Goal: Information Seeking & Learning: Find specific fact

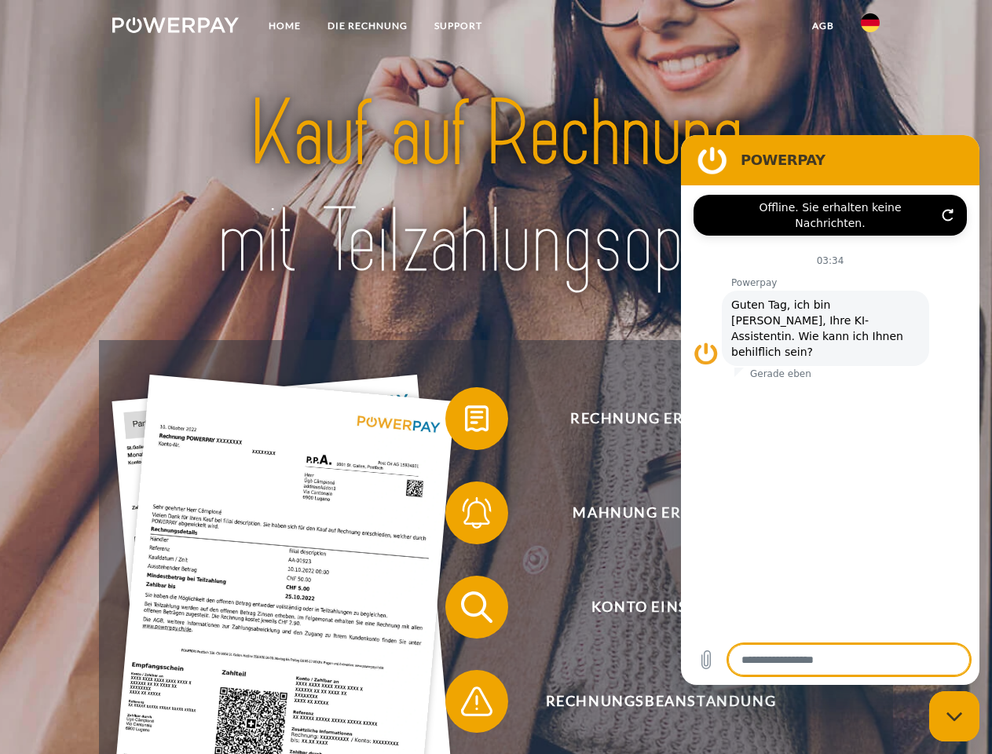
click at [175, 27] on img at bounding box center [175, 25] width 126 height 16
click at [870, 27] on img at bounding box center [870, 22] width 19 height 19
click at [822, 26] on link "agb" at bounding box center [823, 26] width 49 height 28
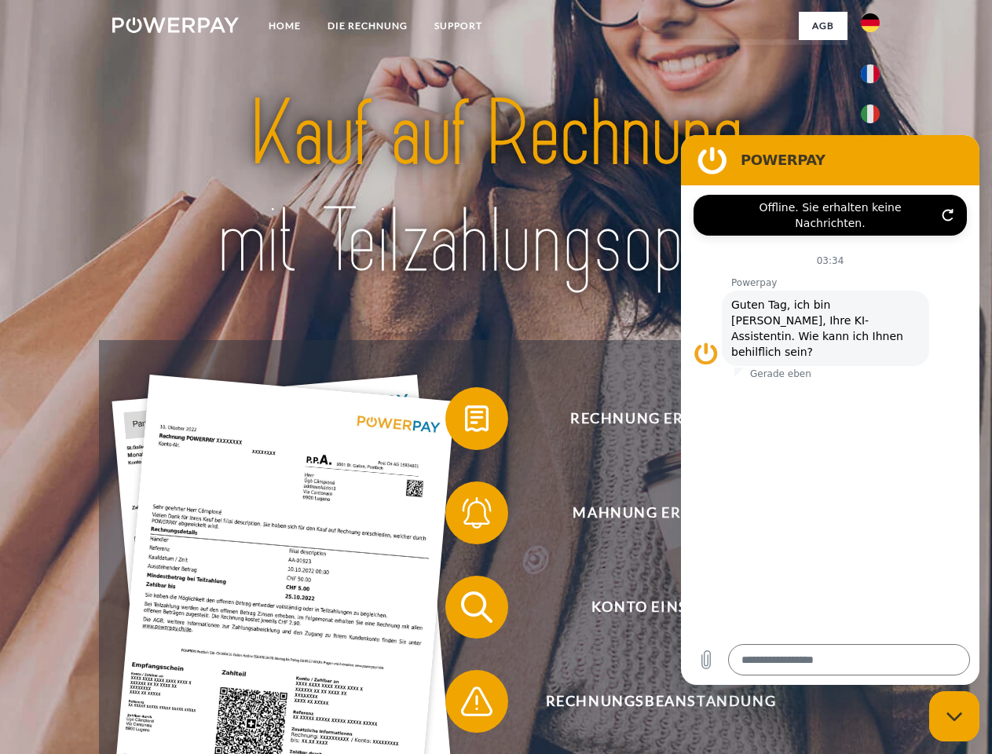
click at [465, 422] on span at bounding box center [453, 418] width 79 height 79
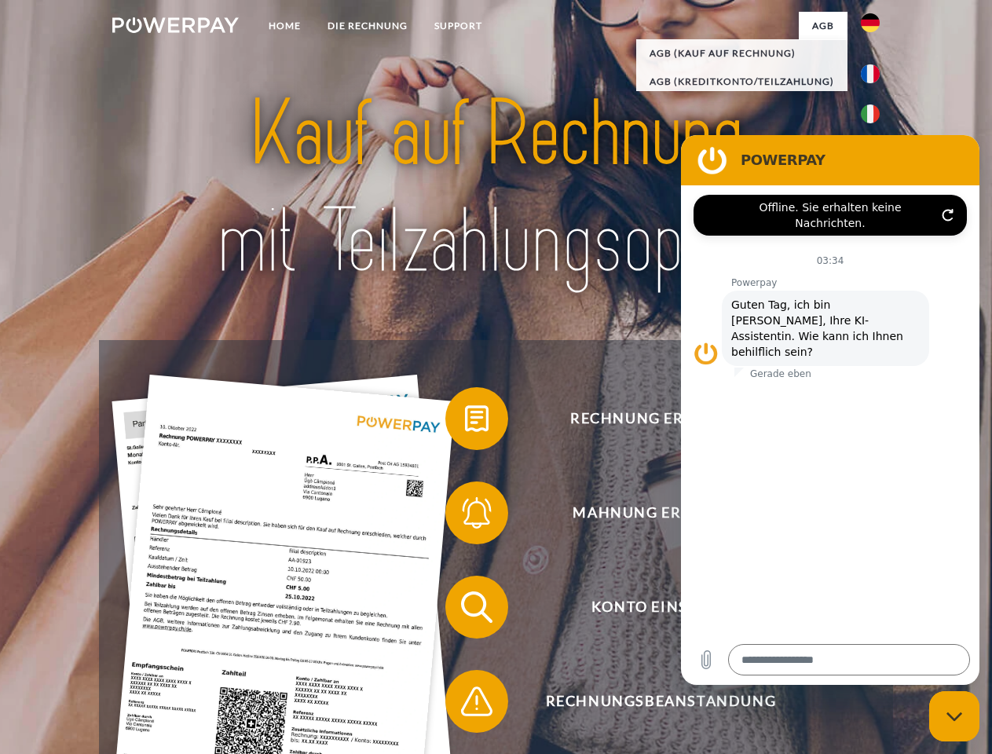
click at [465, 516] on div "Rechnung erhalten? Mahnung erhalten? Konto einsehen" at bounding box center [495, 654] width 793 height 628
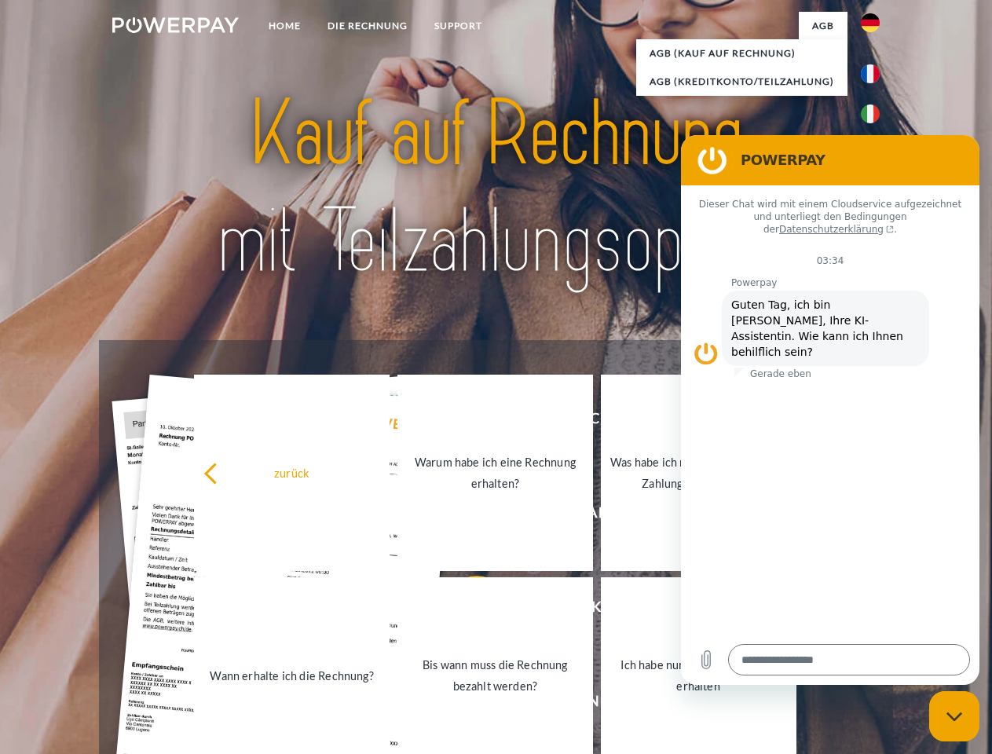
click at [465, 610] on link "Bis wann muss die Rechnung bezahlt werden?" at bounding box center [495, 675] width 196 height 196
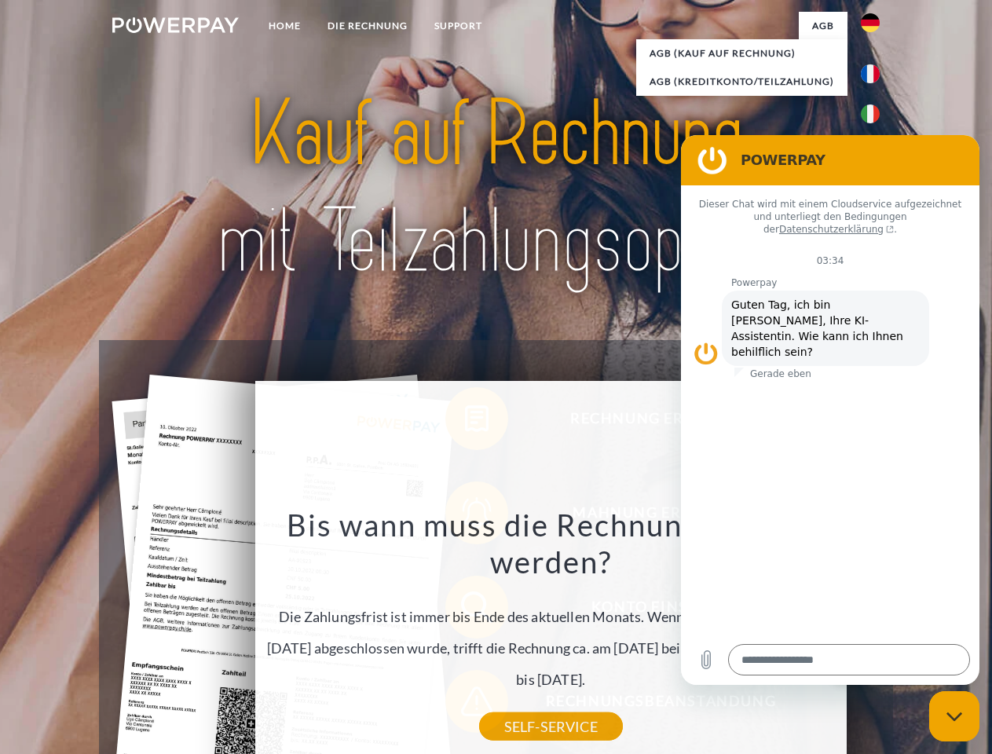
click at [465, 705] on div "Bis wann muss die Rechnung bezahlt werden? Die Zahlungsfrist ist immer bis Ende…" at bounding box center [550, 616] width 573 height 221
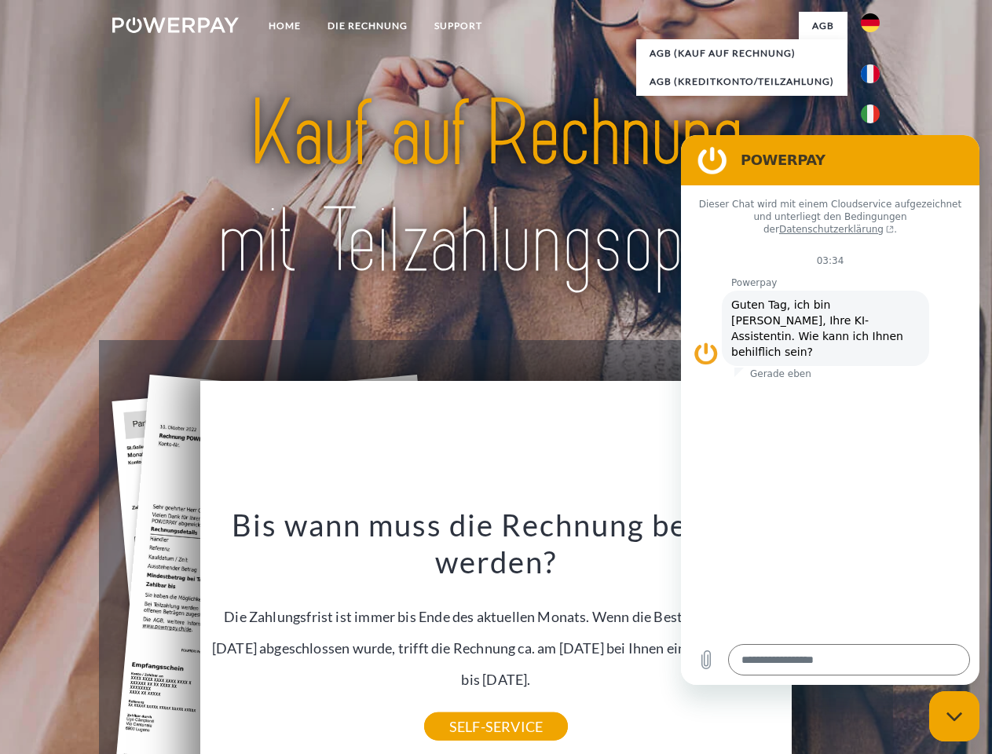
click at [954, 716] on icon "Messaging-Fenster schließen" at bounding box center [955, 717] width 16 height 10
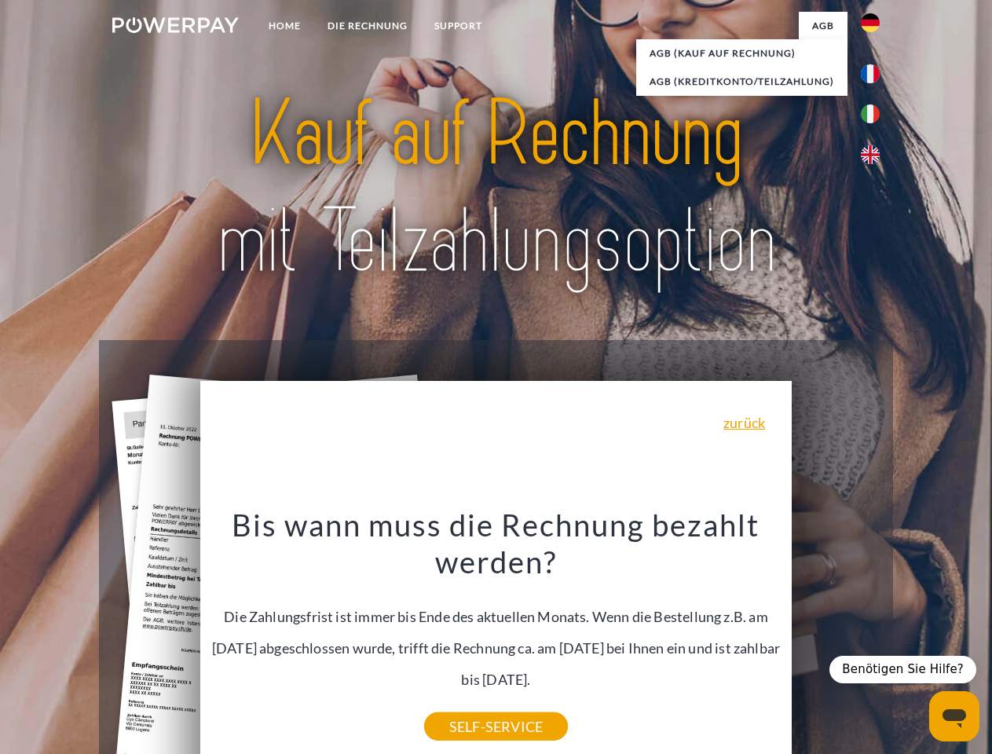
type textarea "*"
